Goal: Transaction & Acquisition: Purchase product/service

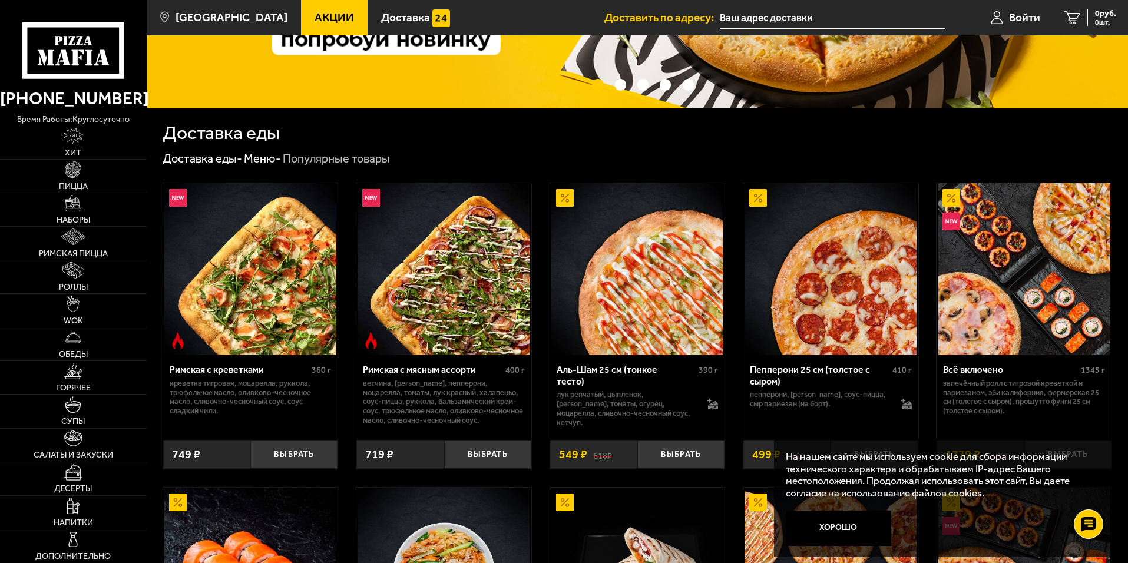
scroll to position [236, 0]
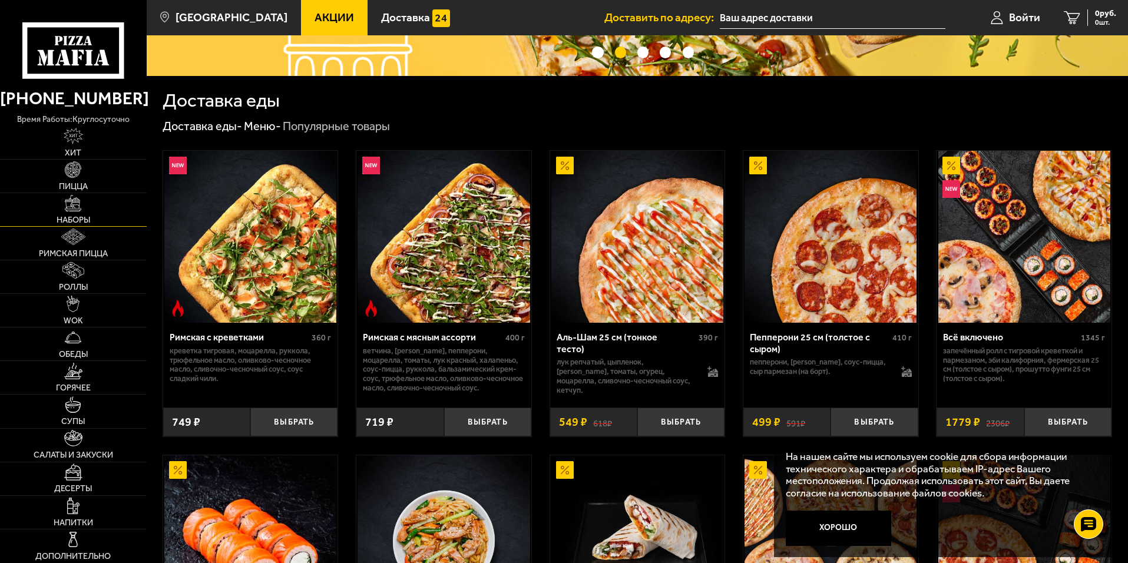
click at [77, 201] on img at bounding box center [73, 203] width 16 height 16
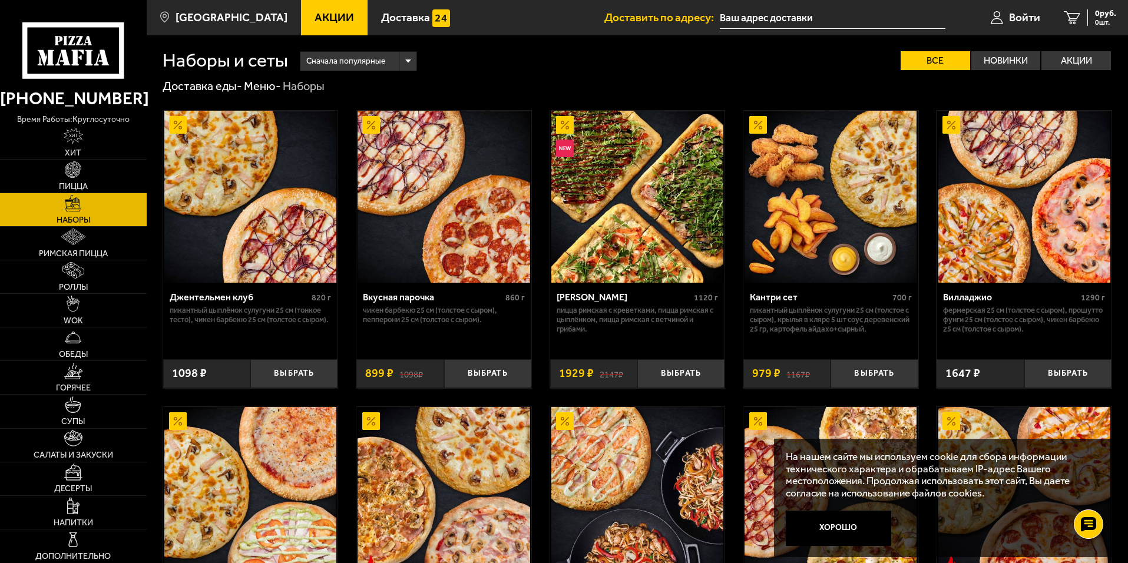
scroll to position [177, 0]
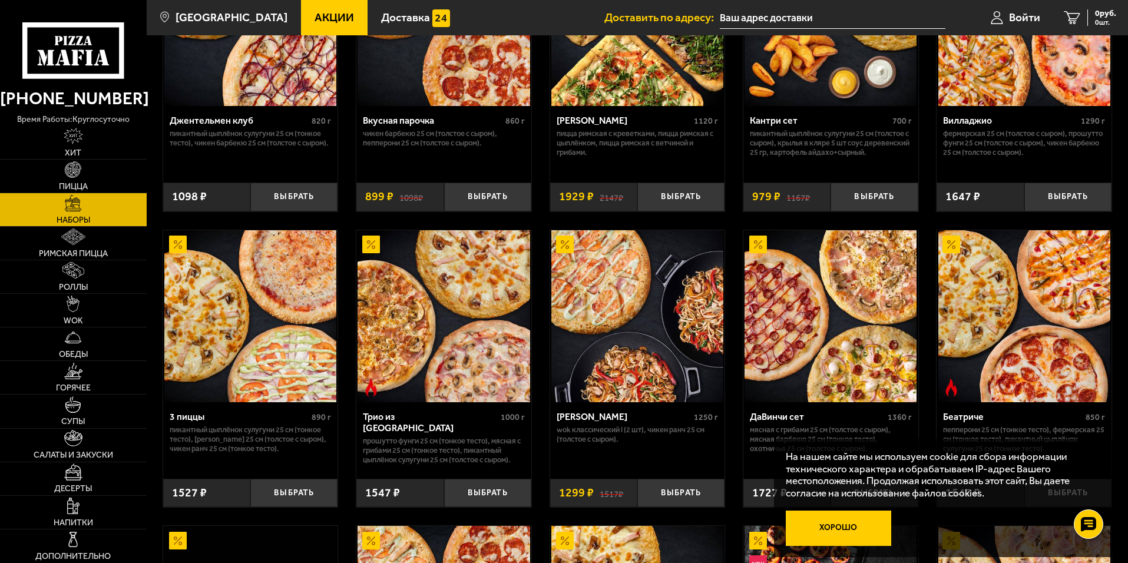
click at [835, 525] on button "Хорошо" at bounding box center [839, 528] width 106 height 35
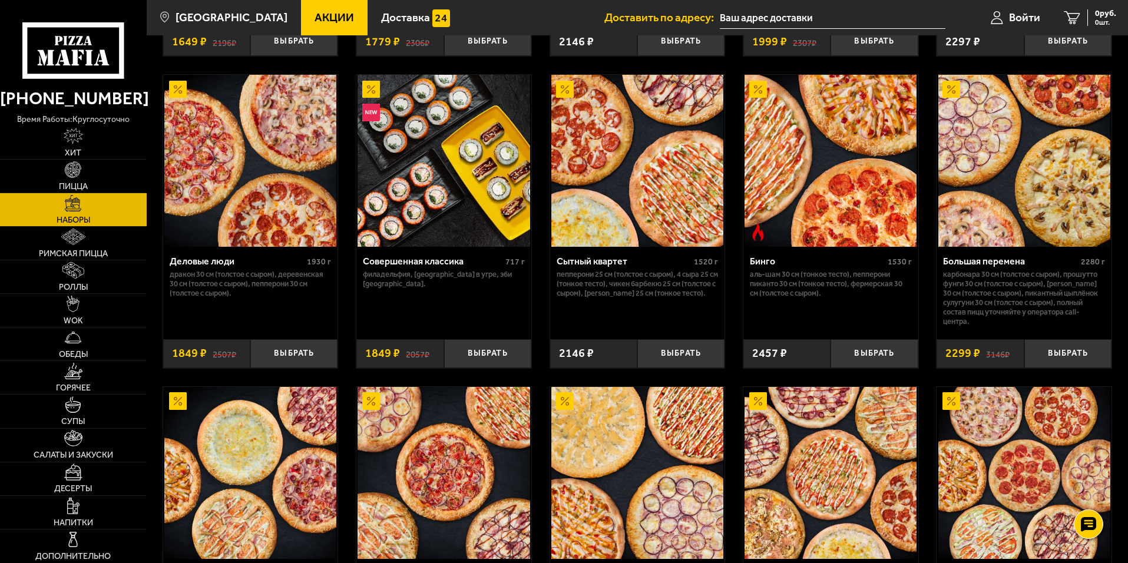
scroll to position [1060, 0]
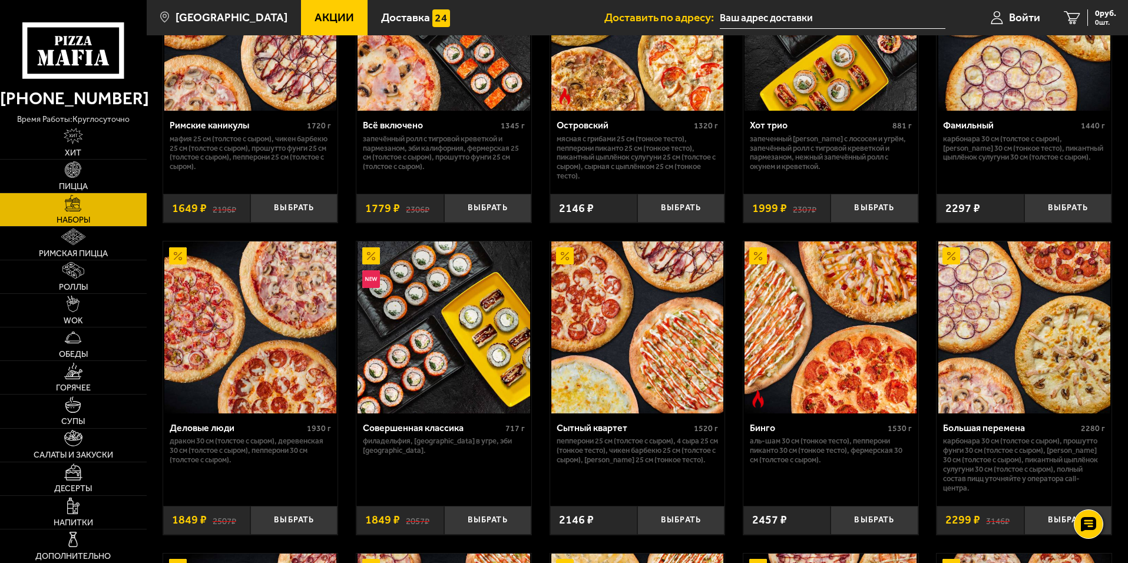
click at [320, 19] on span "Акции" at bounding box center [333, 17] width 39 height 11
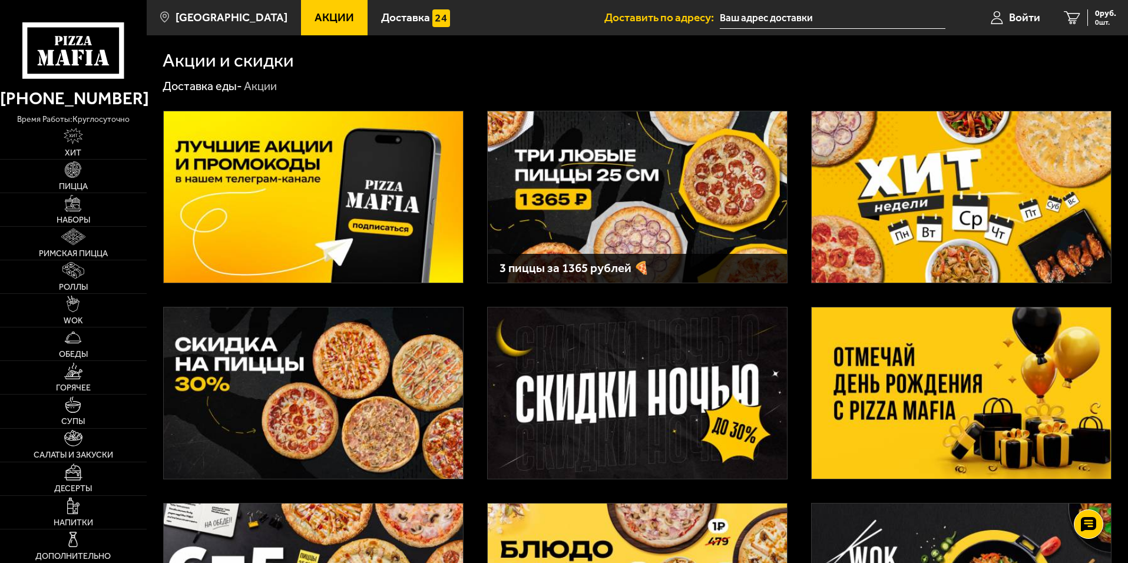
click at [952, 363] on img at bounding box center [961, 392] width 299 height 171
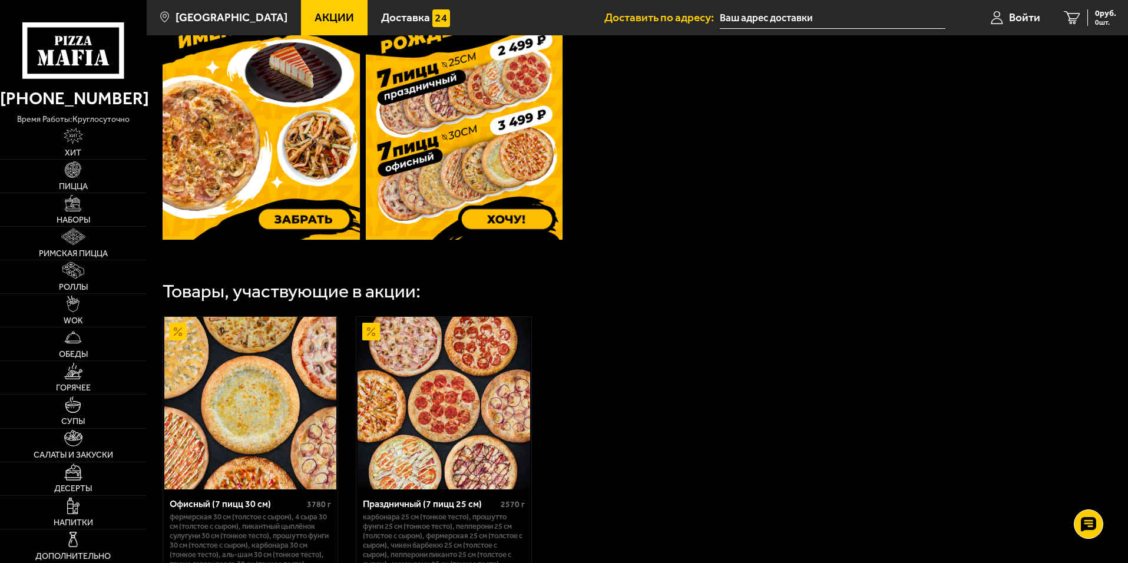
scroll to position [328, 0]
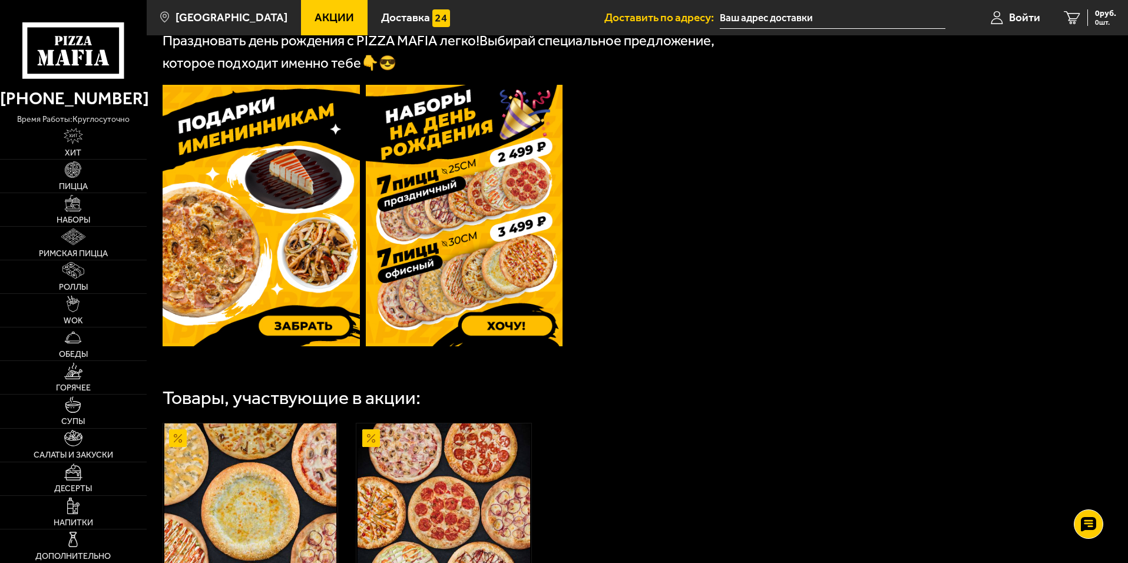
click at [271, 230] on img at bounding box center [261, 215] width 197 height 261
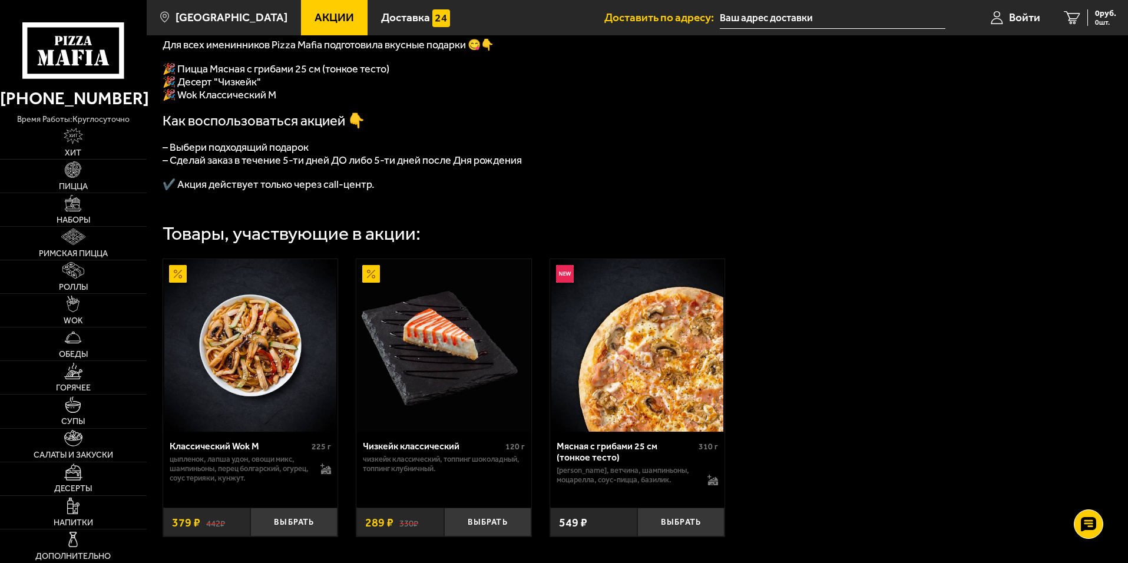
scroll to position [59, 0]
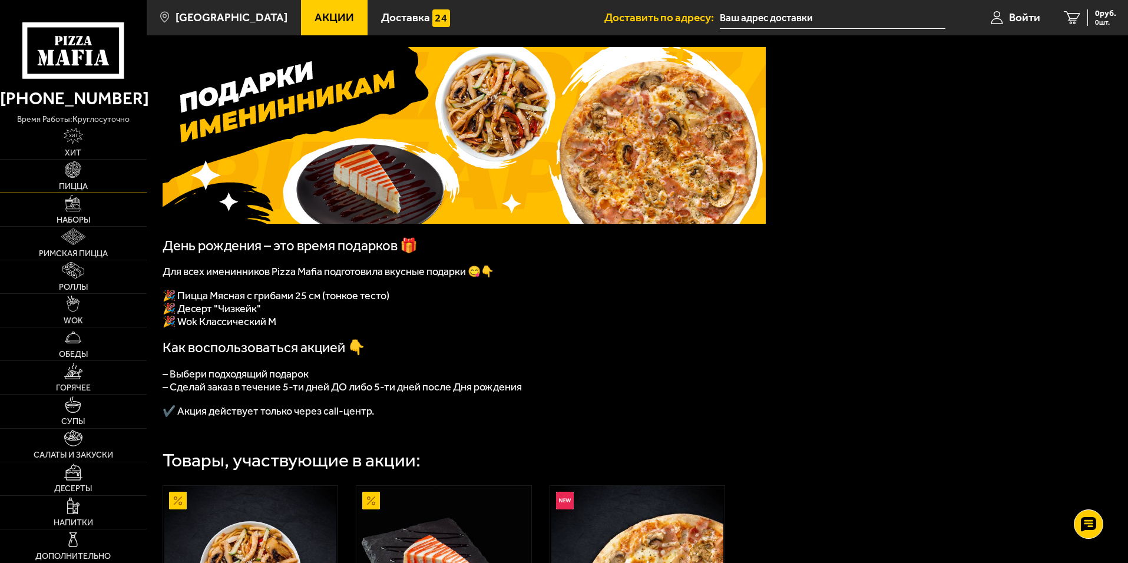
click at [75, 168] on img at bounding box center [73, 169] width 16 height 16
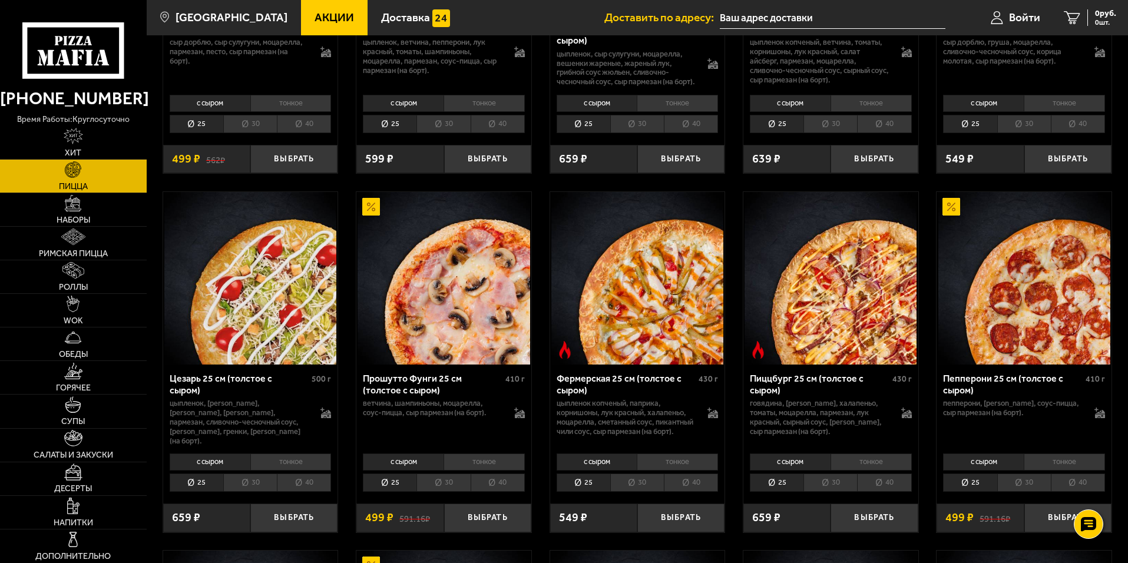
scroll to position [1001, 0]
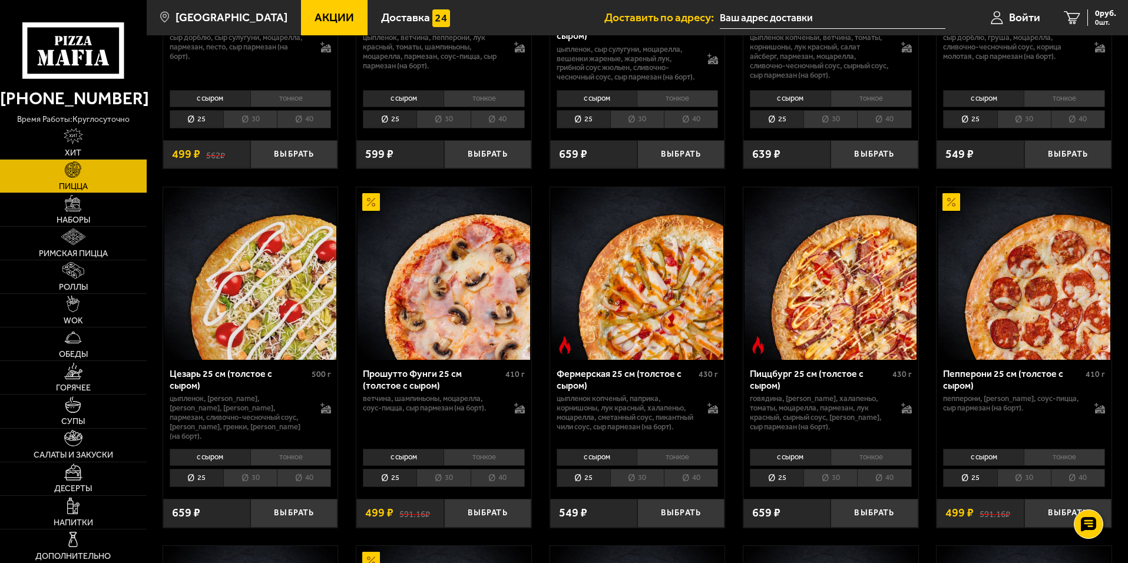
click at [450, 482] on li "30" at bounding box center [443, 478] width 54 height 18
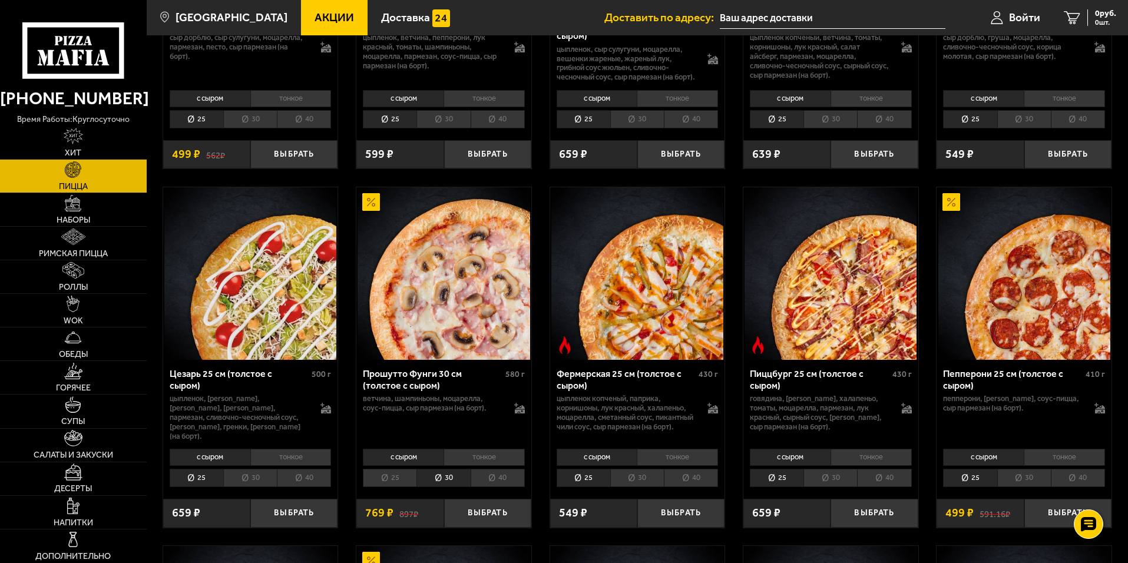
click at [500, 486] on li "40" at bounding box center [498, 478] width 54 height 18
click at [452, 483] on li "30" at bounding box center [443, 478] width 54 height 18
click at [479, 482] on li "40" at bounding box center [498, 478] width 54 height 18
click at [445, 482] on li "30" at bounding box center [443, 478] width 54 height 18
click at [484, 465] on li "тонкое" at bounding box center [483, 457] width 81 height 16
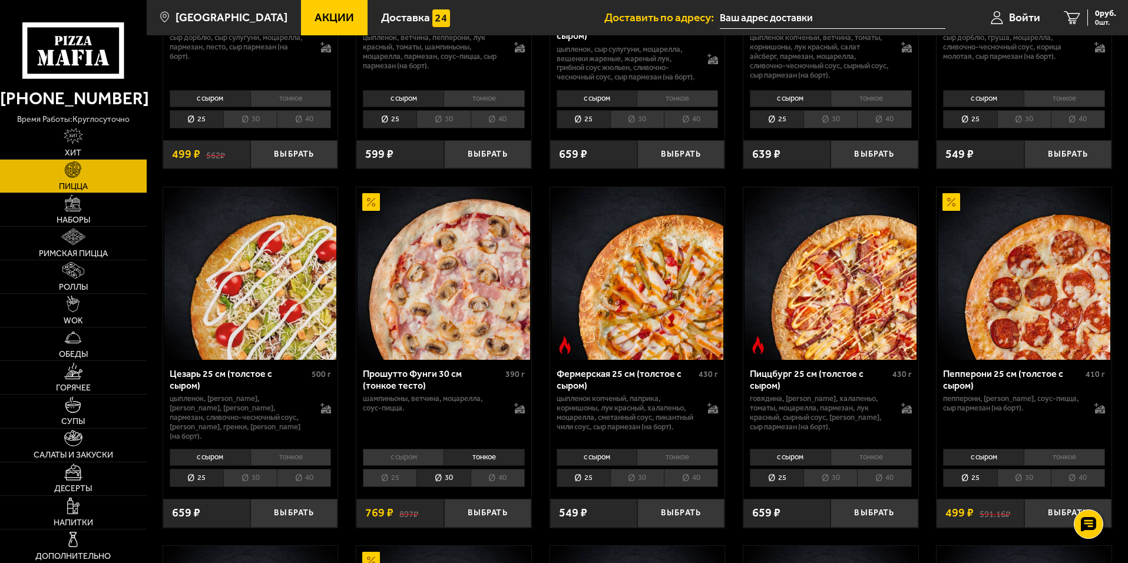
click at [401, 461] on li "с сыром" at bounding box center [403, 457] width 81 height 16
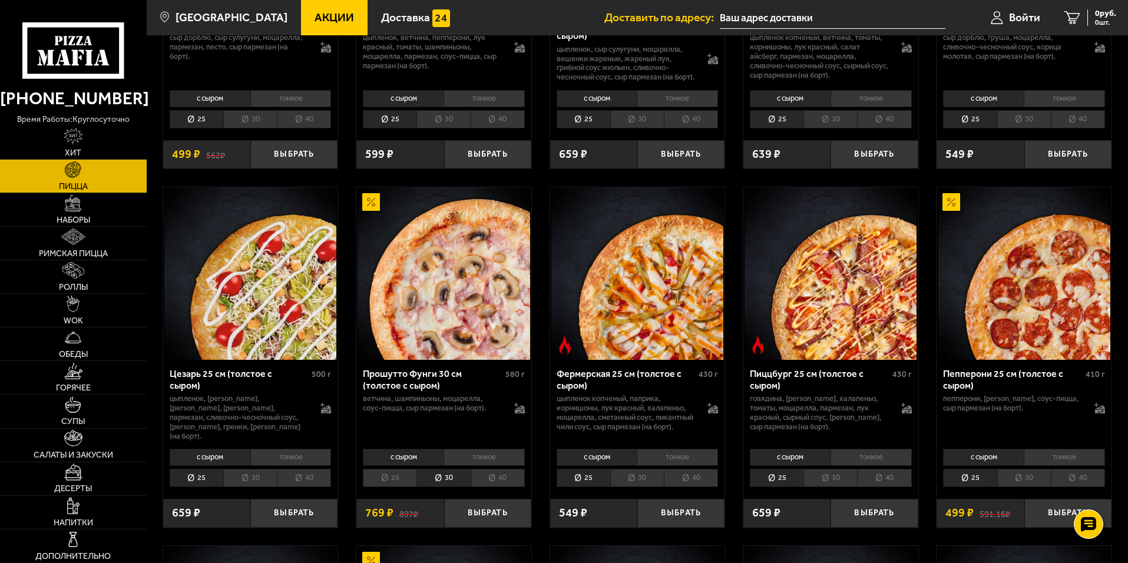
click at [471, 464] on li "тонкое" at bounding box center [483, 457] width 81 height 16
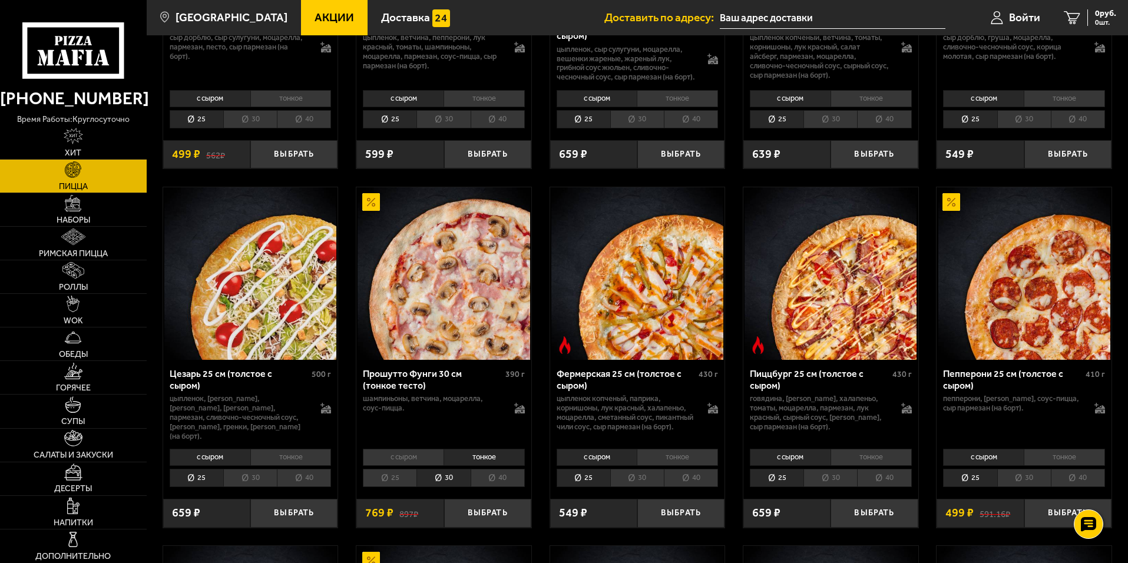
click at [403, 463] on li "с сыром" at bounding box center [403, 457] width 81 height 16
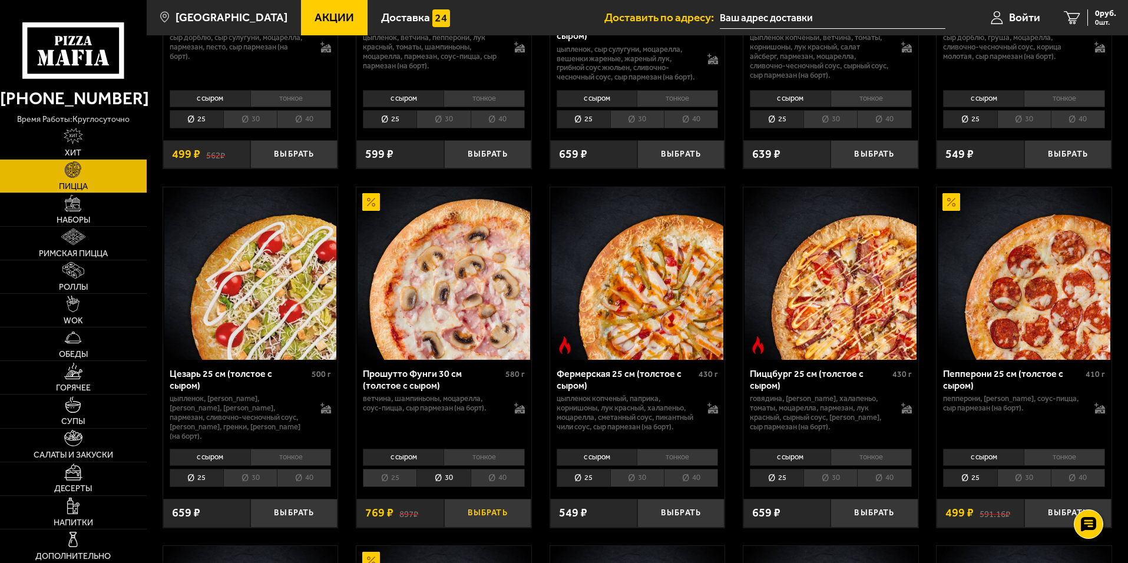
click at [490, 517] on button "Выбрать" at bounding box center [487, 513] width 87 height 29
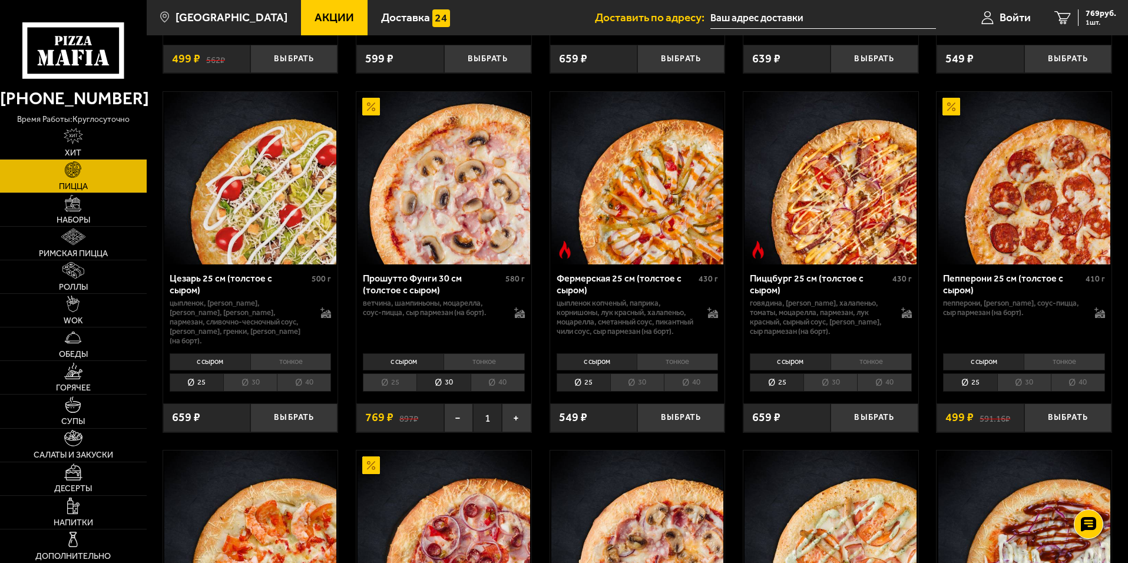
scroll to position [1119, 0]
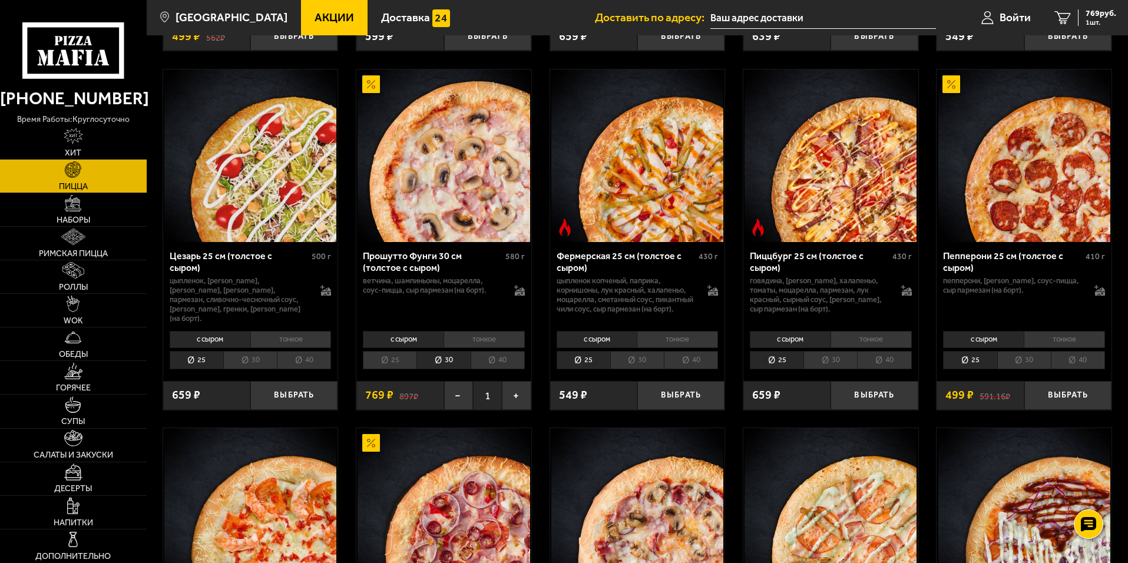
click at [1021, 367] on li "30" at bounding box center [1024, 360] width 54 height 18
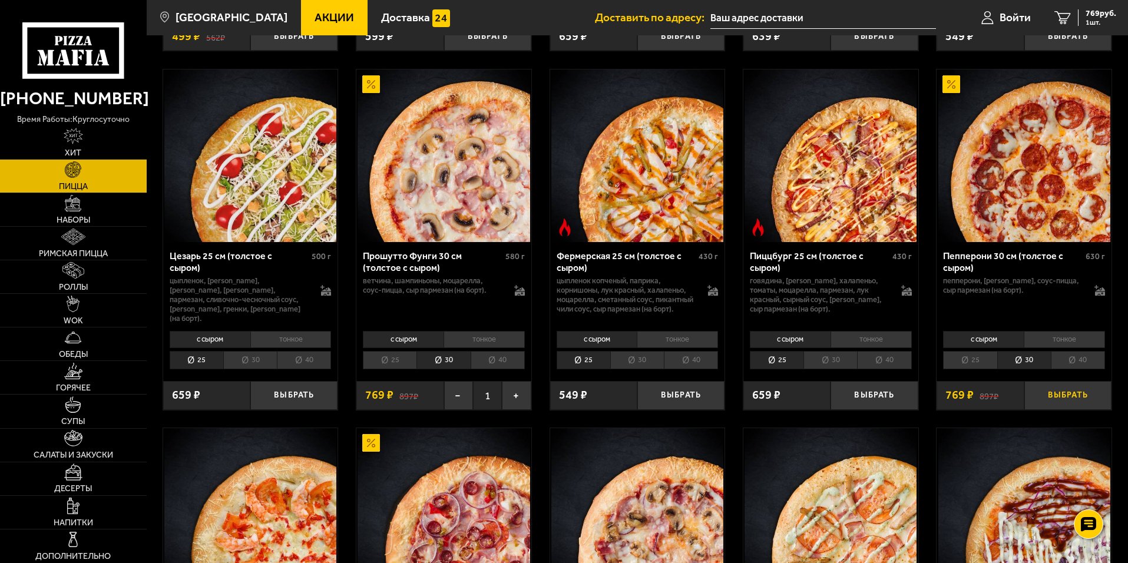
click at [1061, 402] on button "Выбрать" at bounding box center [1067, 395] width 87 height 29
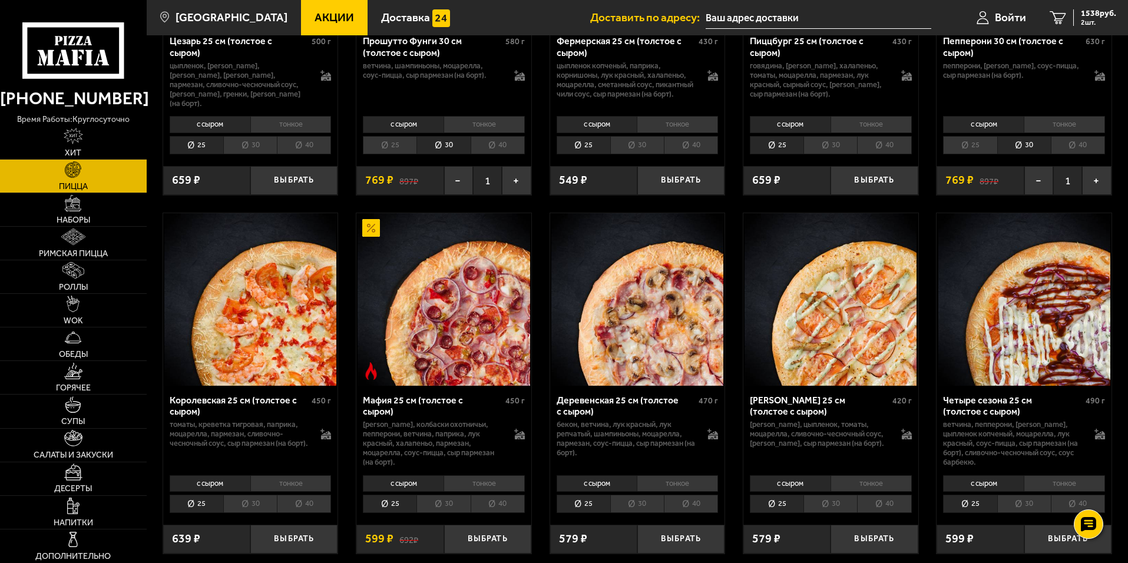
scroll to position [1355, 0]
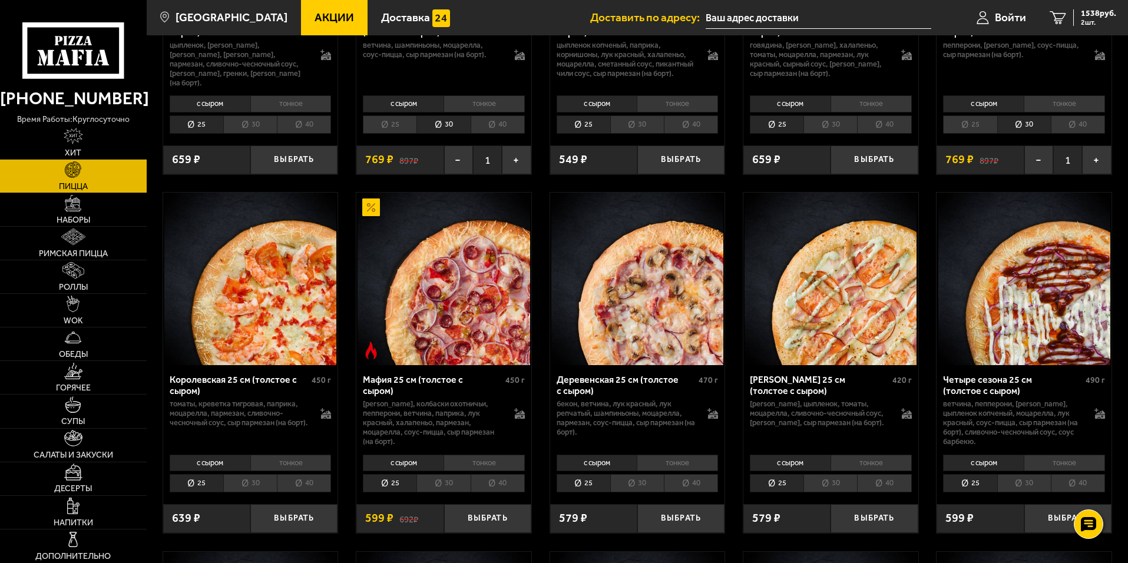
click at [484, 461] on li "тонкое" at bounding box center [483, 463] width 81 height 16
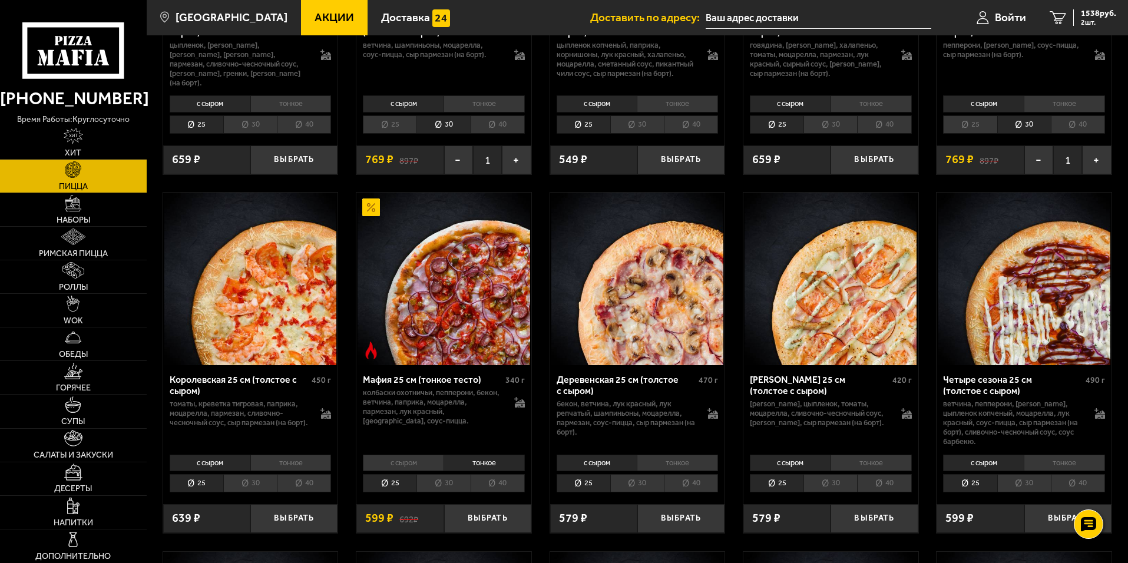
click at [439, 488] on li "30" at bounding box center [443, 483] width 54 height 18
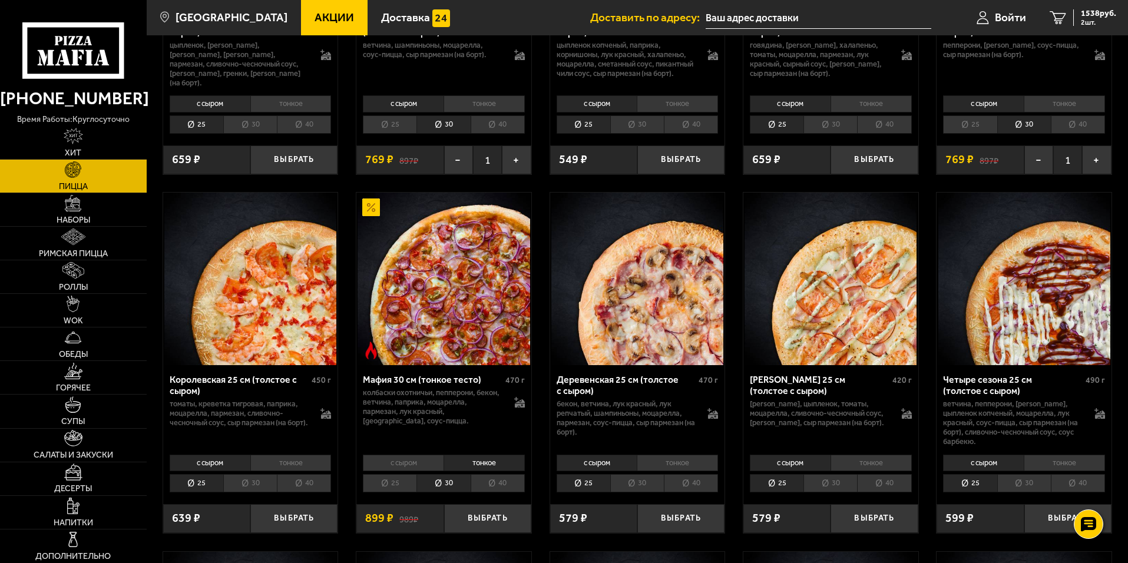
click at [405, 462] on li "с сыром" at bounding box center [403, 463] width 81 height 16
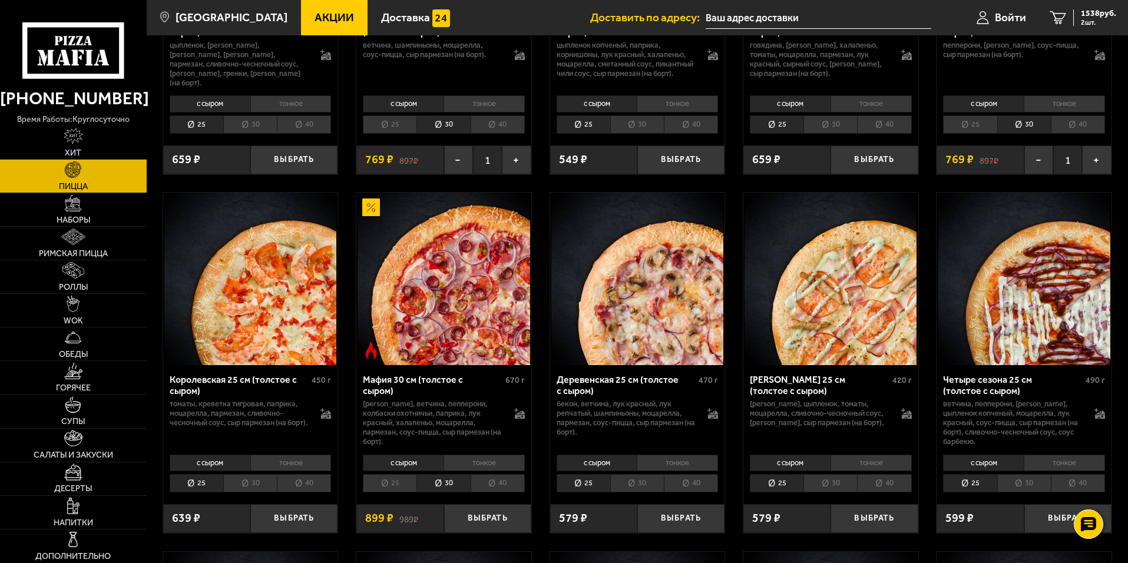
click at [481, 470] on li "тонкое" at bounding box center [483, 463] width 81 height 16
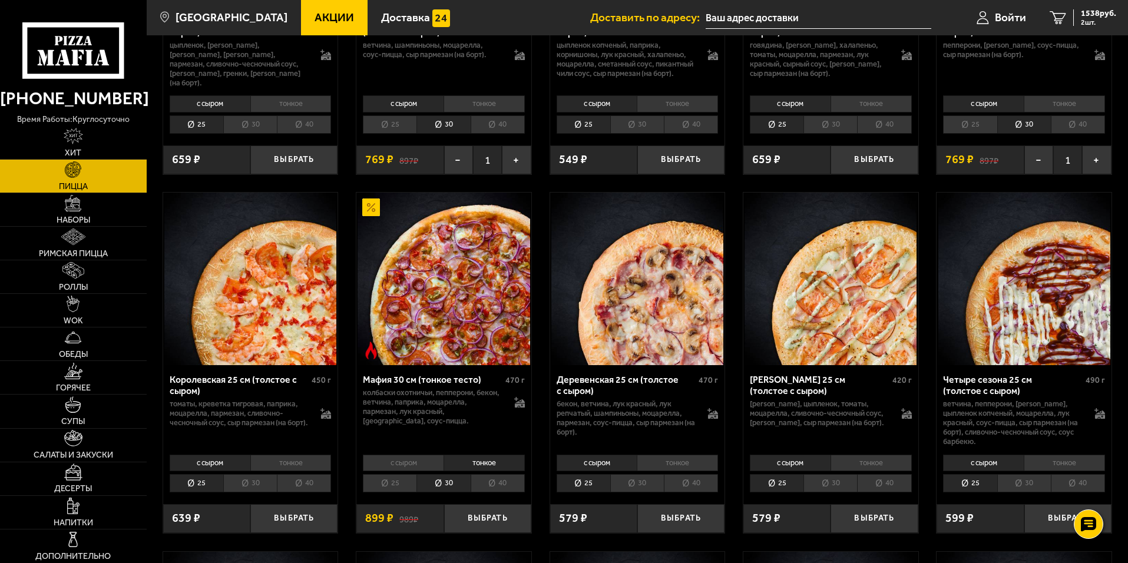
click at [413, 467] on li "с сыром" at bounding box center [403, 463] width 81 height 16
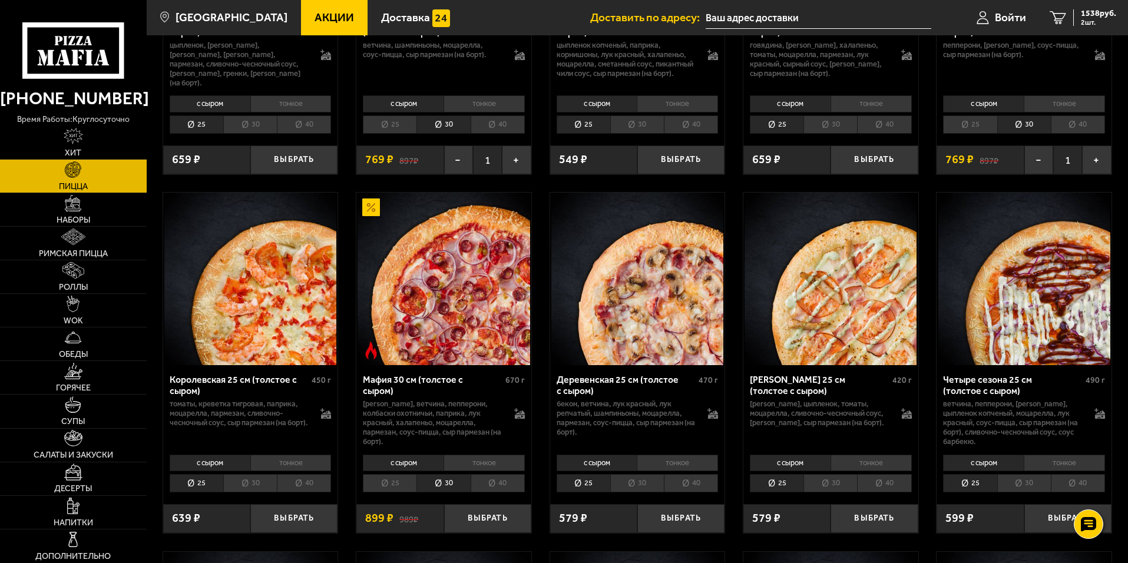
drag, startPoint x: 493, startPoint y: 523, endPoint x: 536, endPoint y: 508, distance: 45.4
click at [492, 519] on button "Выбрать" at bounding box center [487, 518] width 87 height 29
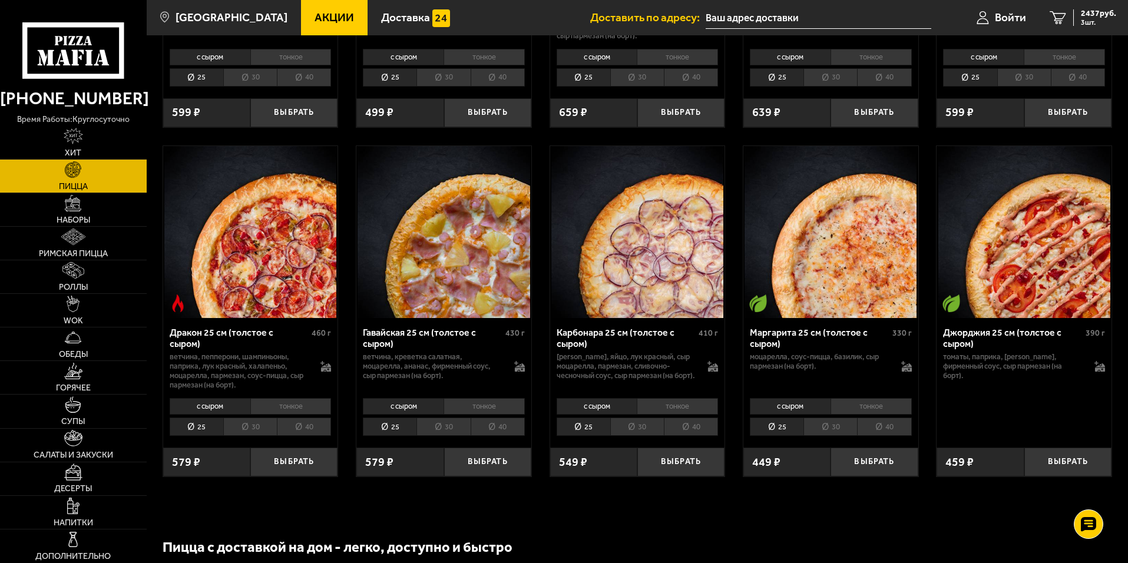
scroll to position [2120, 0]
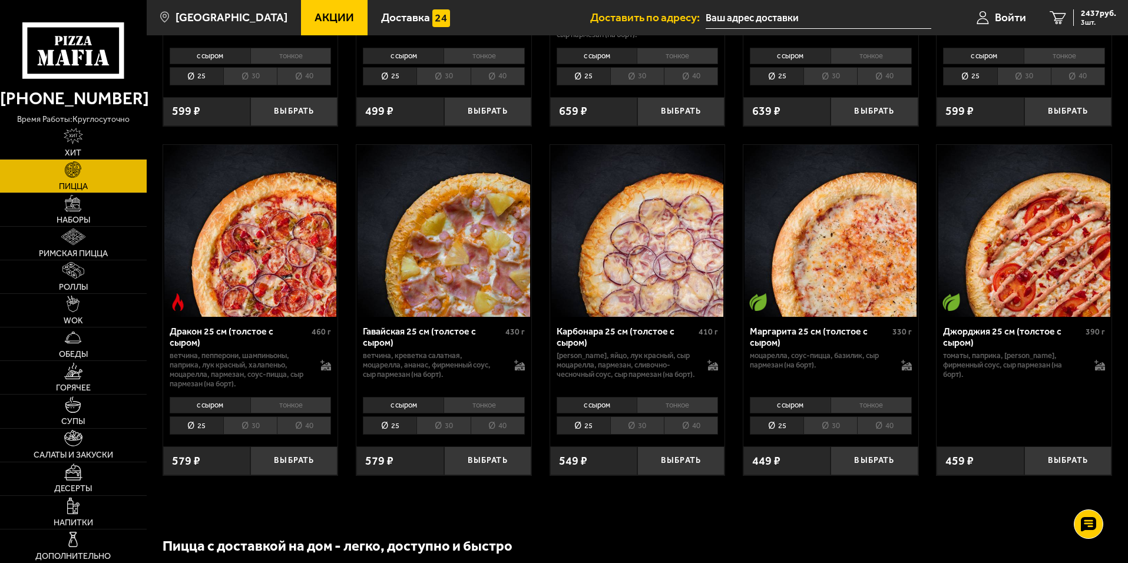
click at [856, 413] on li "тонкое" at bounding box center [870, 405] width 81 height 16
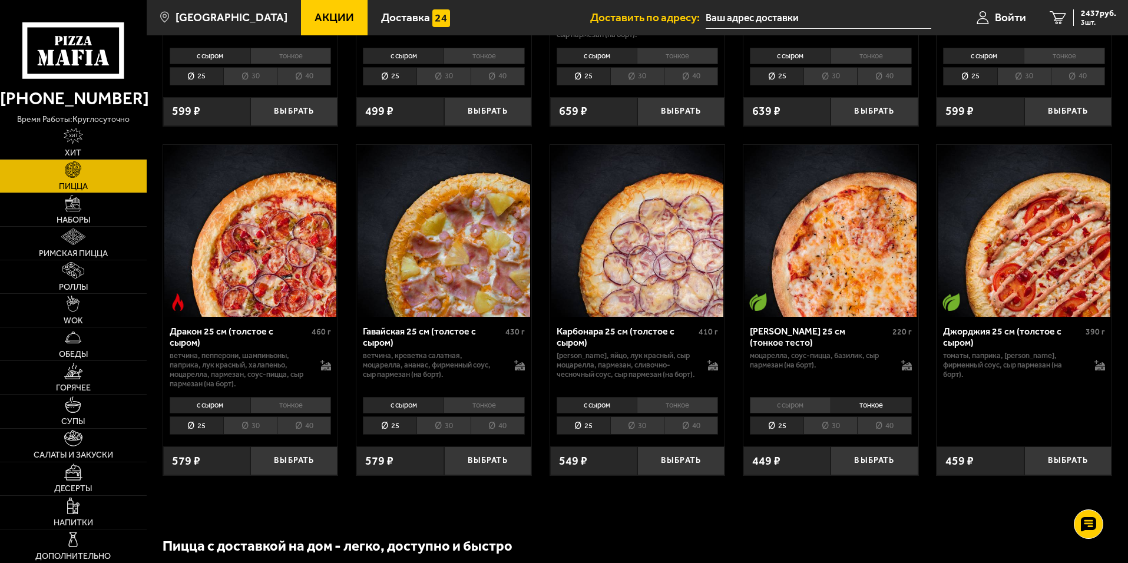
click at [807, 412] on li "с сыром" at bounding box center [790, 405] width 81 height 16
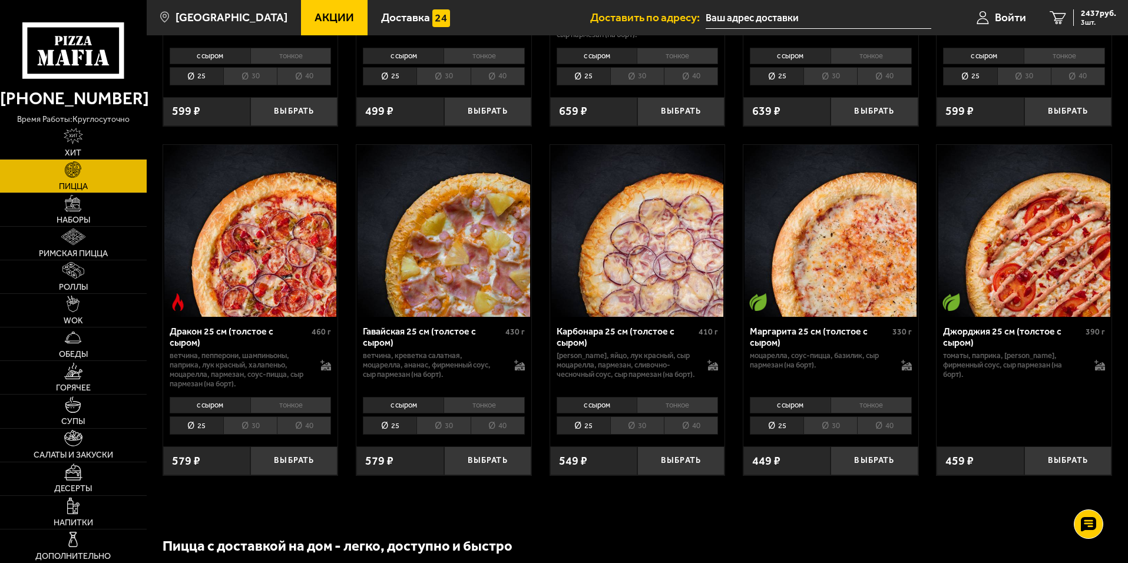
click at [828, 431] on li "30" at bounding box center [830, 425] width 54 height 18
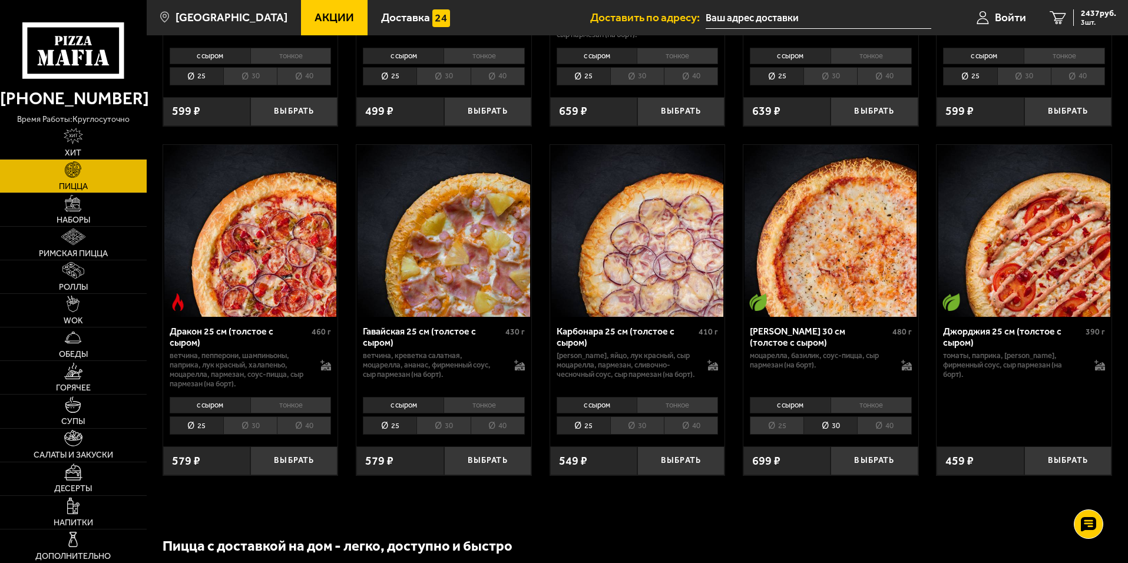
click at [653, 431] on li "30" at bounding box center [637, 425] width 54 height 18
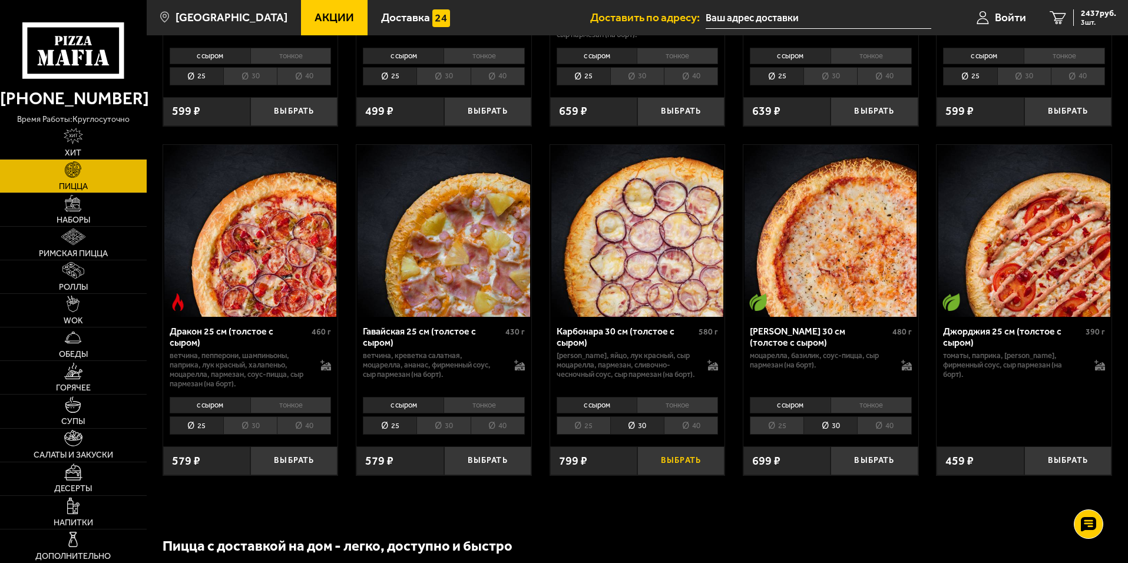
click at [701, 469] on button "Выбрать" at bounding box center [680, 460] width 87 height 29
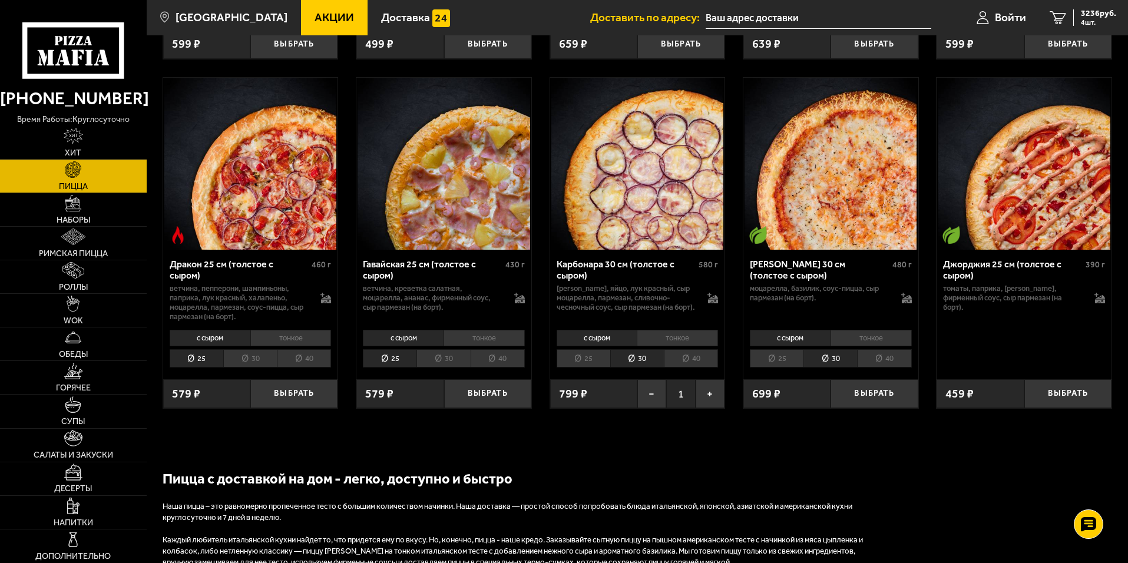
scroll to position [2179, 0]
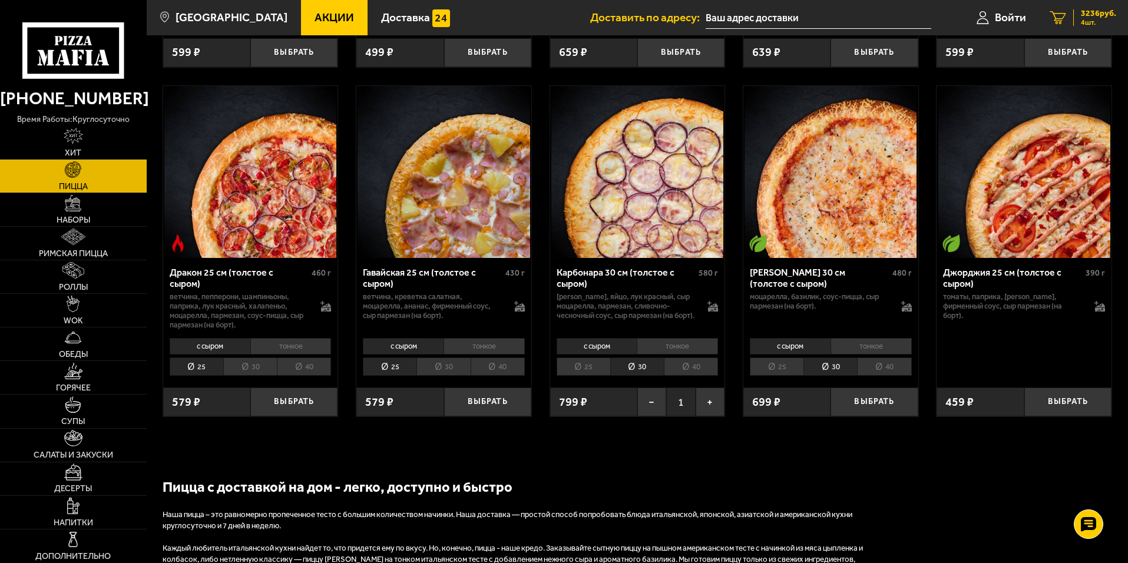
click at [1098, 15] on span "3236 руб." at bounding box center [1098, 13] width 35 height 8
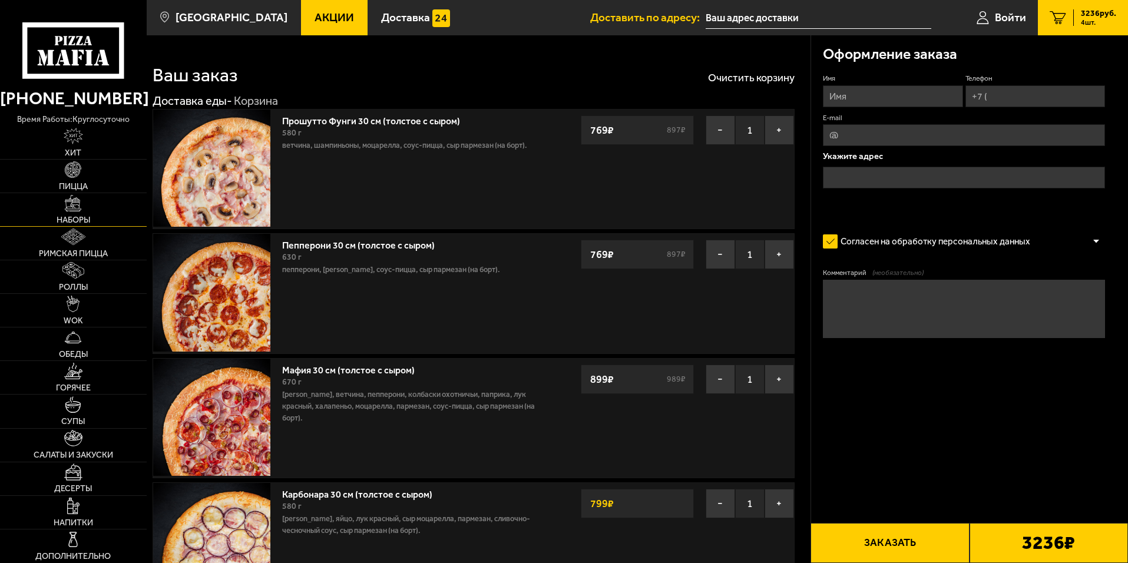
click at [80, 210] on img at bounding box center [73, 203] width 16 height 16
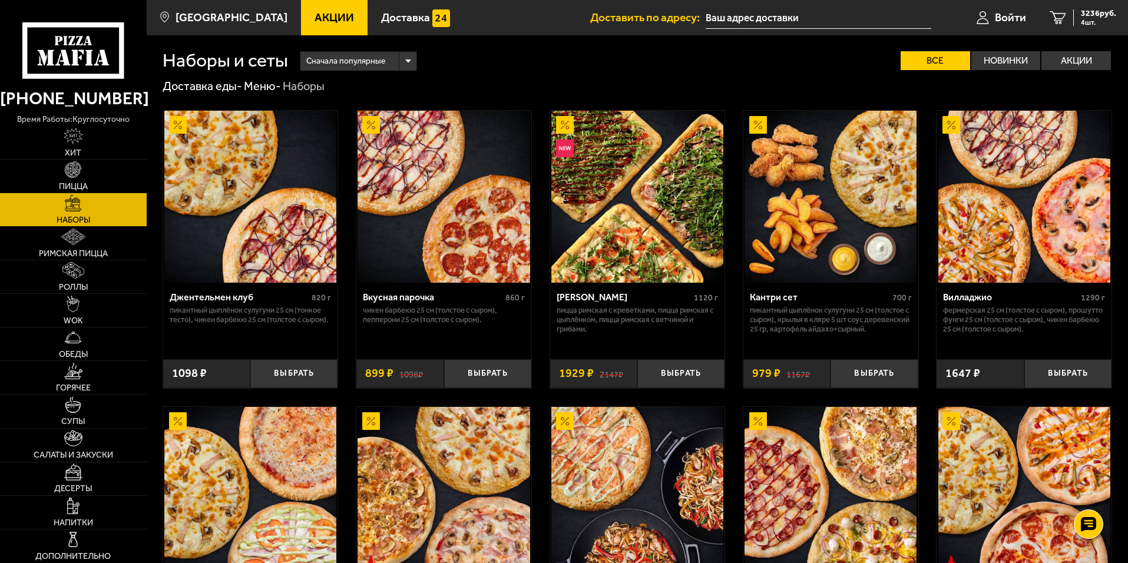
click at [314, 18] on span "Акции" at bounding box center [333, 17] width 39 height 11
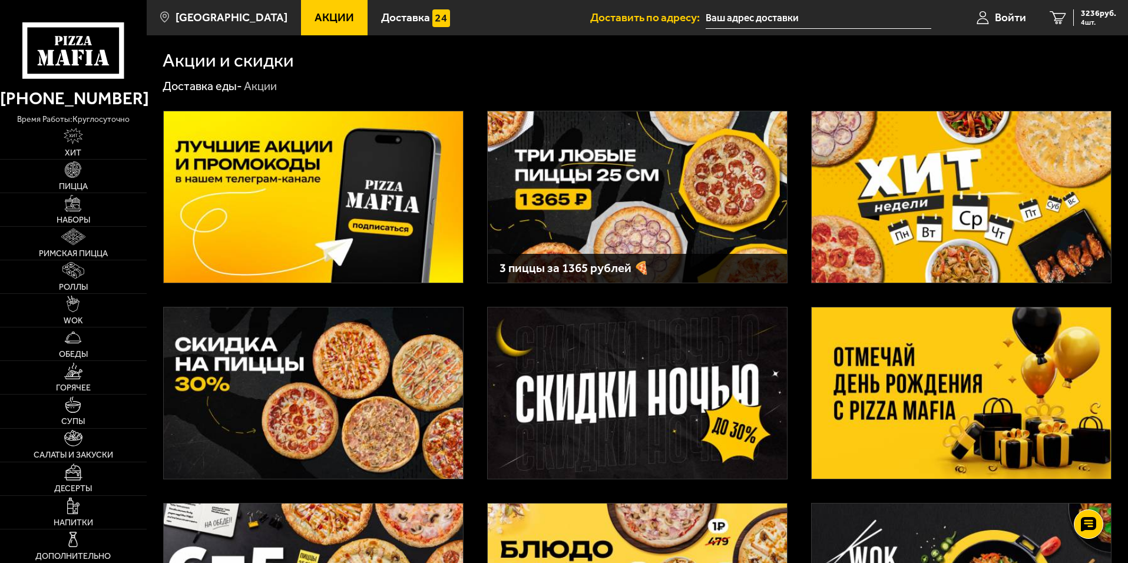
click at [293, 362] on img at bounding box center [313, 392] width 299 height 171
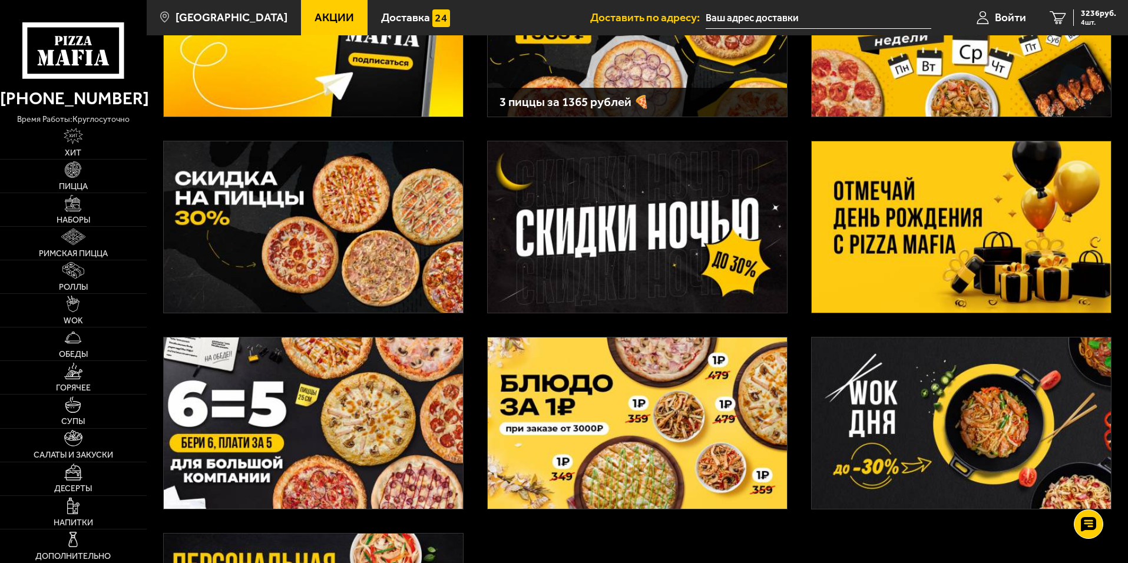
scroll to position [177, 0]
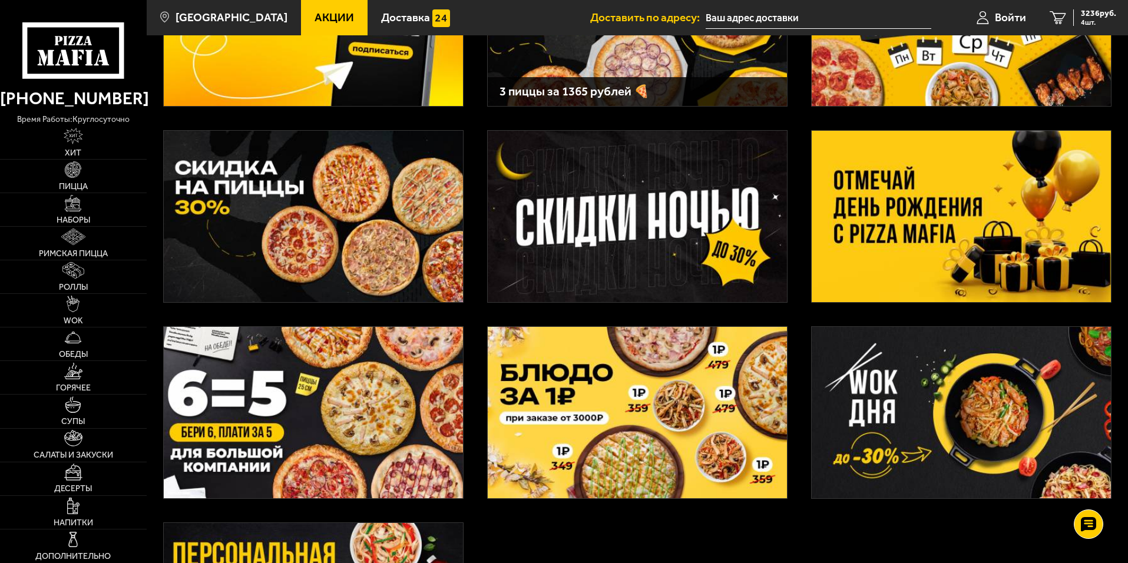
click at [378, 431] on img at bounding box center [313, 412] width 299 height 171
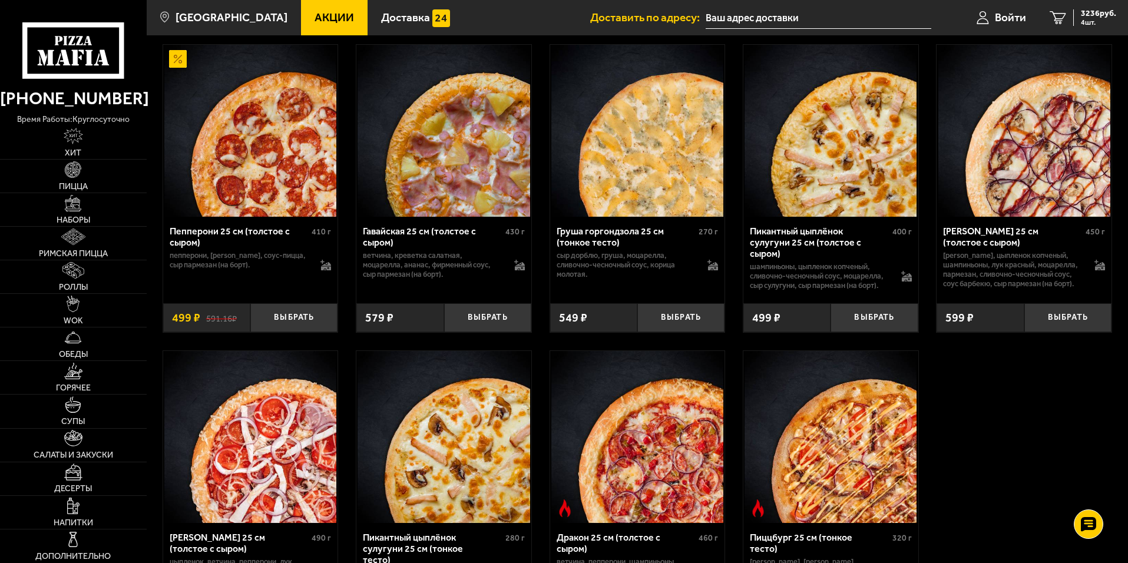
scroll to position [2532, 0]
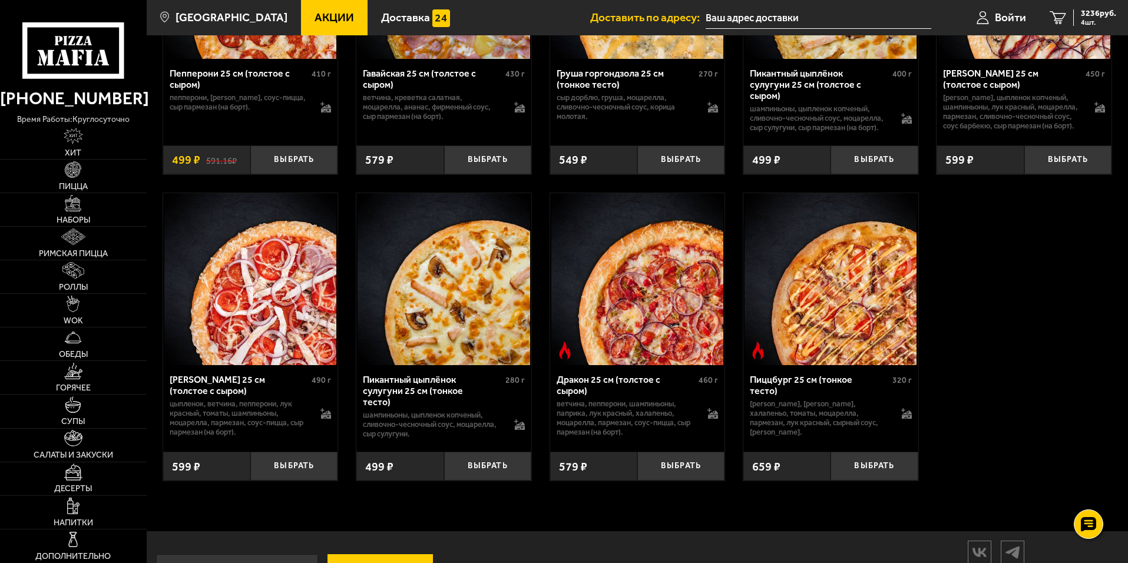
click at [329, 23] on span "Акции" at bounding box center [333, 17] width 39 height 11
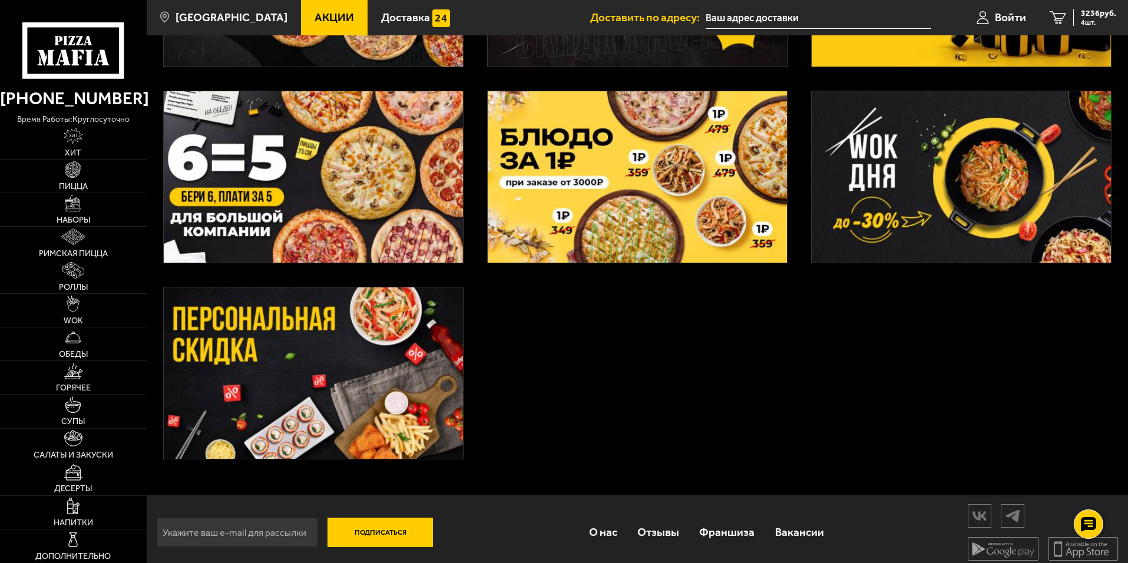
scroll to position [422, 0]
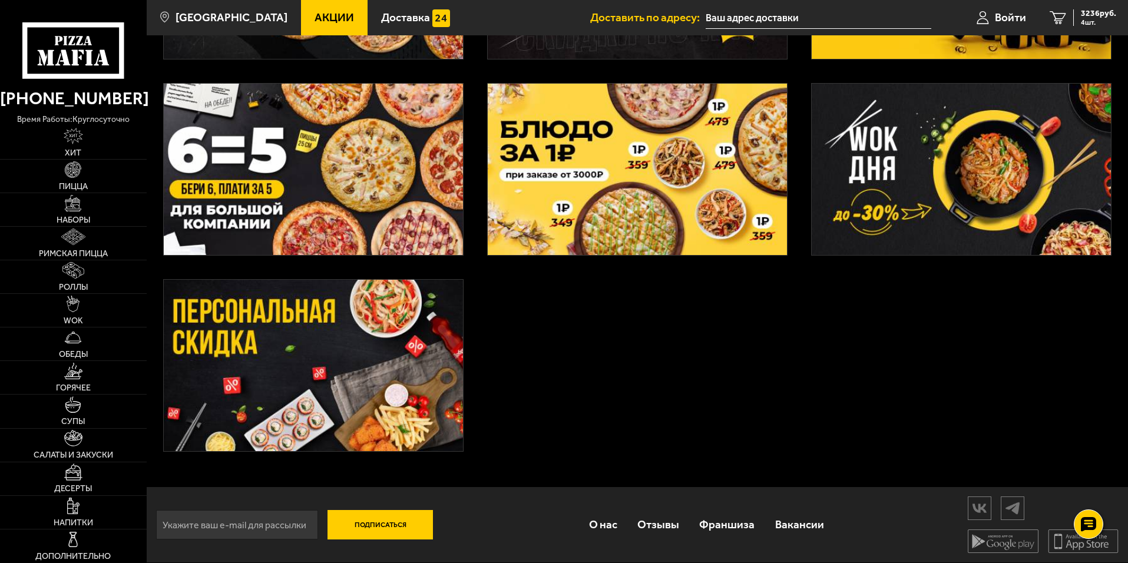
click at [250, 372] on img at bounding box center [313, 365] width 299 height 171
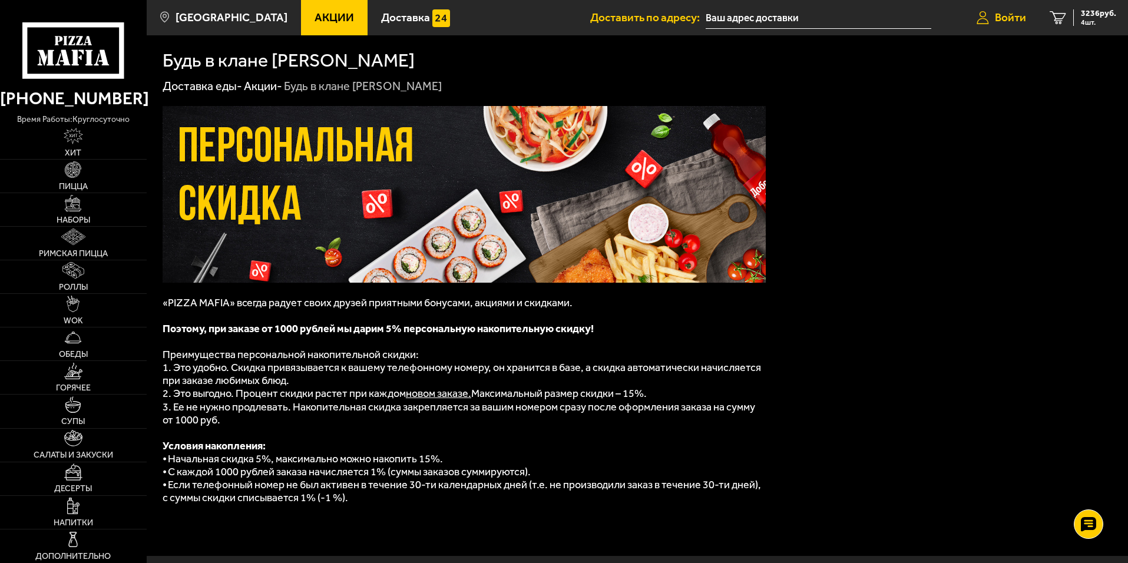
click at [1006, 18] on span "Войти" at bounding box center [1010, 17] width 31 height 11
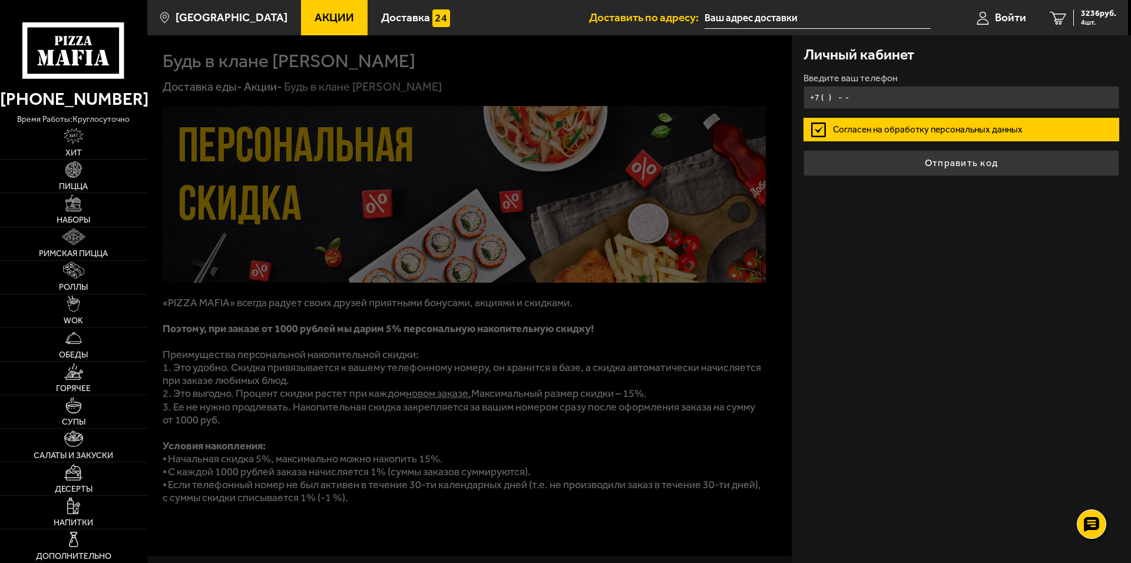
click at [903, 90] on input "+7 ( ) - -" at bounding box center [961, 97] width 316 height 23
type input "+7 ( ) - -"
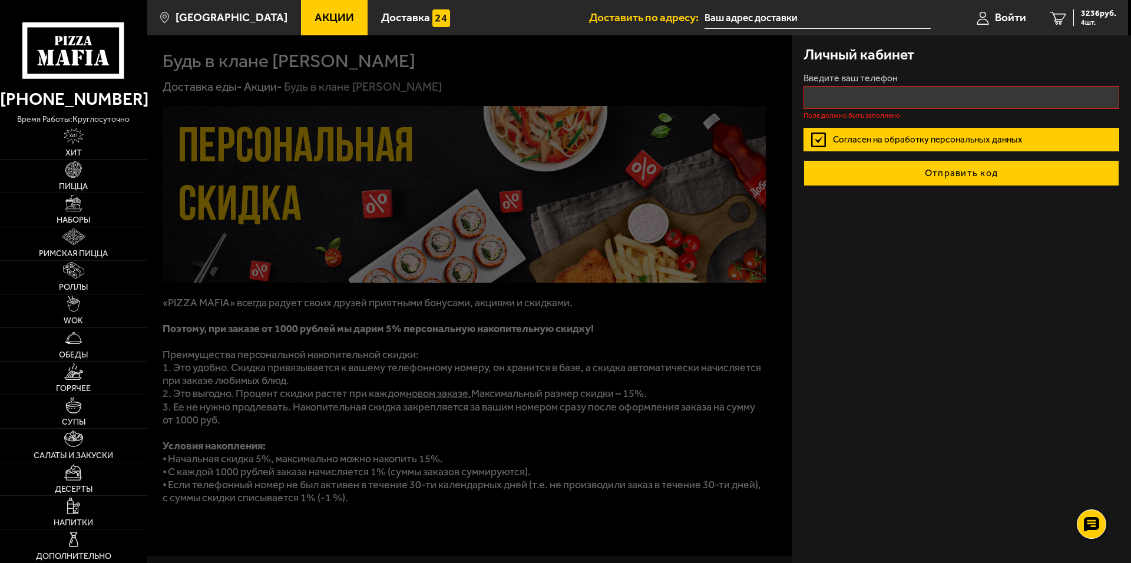
click at [955, 163] on button "Отправить код" at bounding box center [961, 173] width 316 height 26
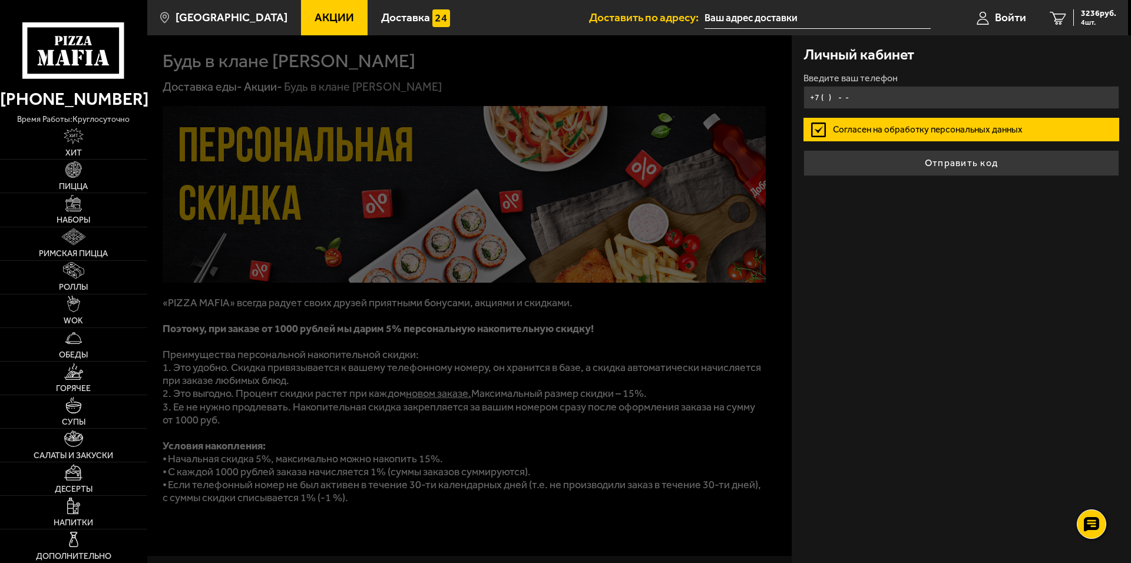
click at [874, 95] on input "+7 ( ) - -" at bounding box center [961, 97] width 316 height 23
type input "+7 (911) 214-17-03"
click at [803, 150] on button "Отправить код" at bounding box center [961, 163] width 316 height 26
